Goal: Find specific page/section: Find specific page/section

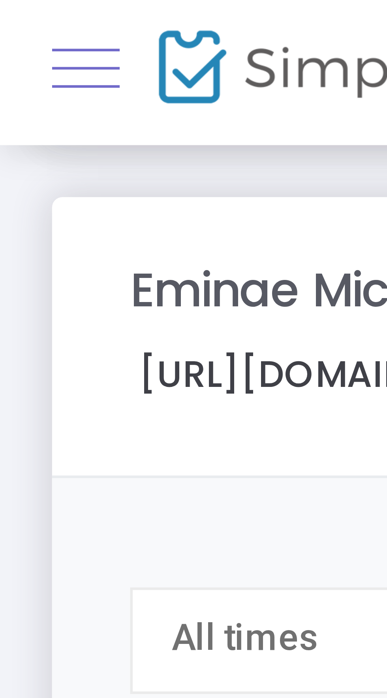
click at [13, 14] on link at bounding box center [13, 12] width 10 height 10
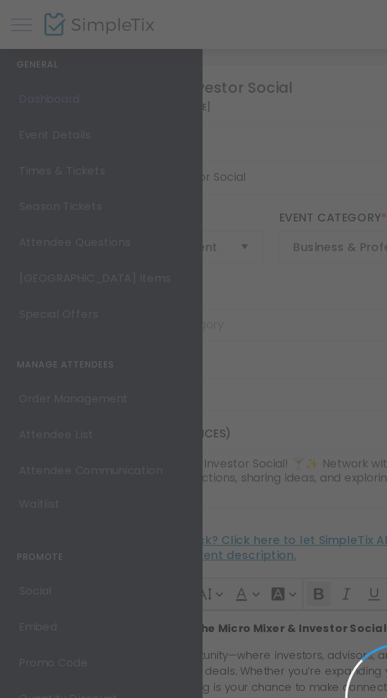
type input "Micro Mixer"
type input "5th & mad"
